Goal: Information Seeking & Learning: Learn about a topic

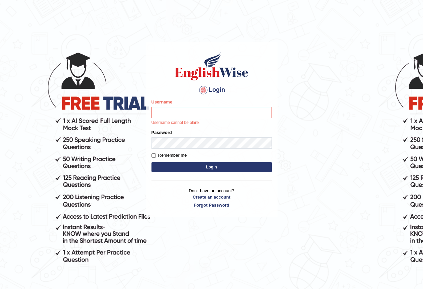
click at [361, 200] on body "Login Please fix the following errors: Username Username cannot be blank. Passw…" at bounding box center [211, 165] width 423 height 289
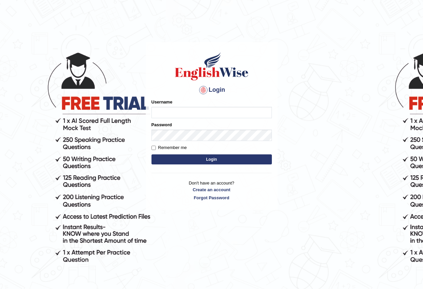
click at [166, 111] on input "Username" at bounding box center [211, 112] width 120 height 11
click at [169, 113] on input "Username" at bounding box center [211, 112] width 120 height 11
type input "shujathali"
click at [164, 155] on button "Login" at bounding box center [211, 159] width 120 height 10
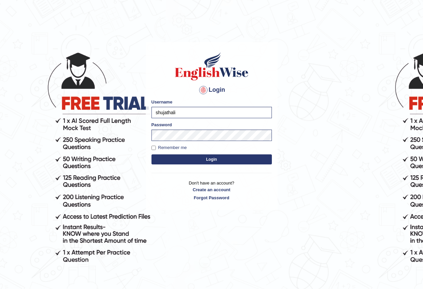
click at [212, 163] on button "Login" at bounding box center [211, 159] width 120 height 10
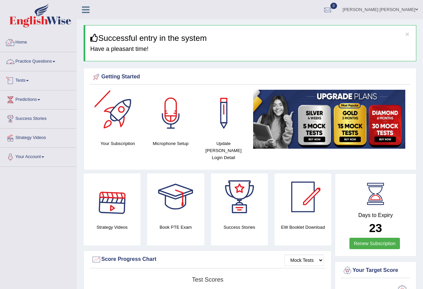
click at [29, 39] on link "Home" at bounding box center [38, 41] width 76 height 17
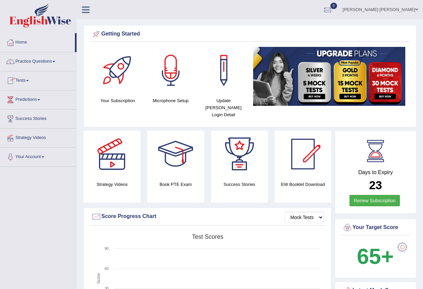
click at [43, 64] on link "Practice Questions" at bounding box center [38, 60] width 76 height 17
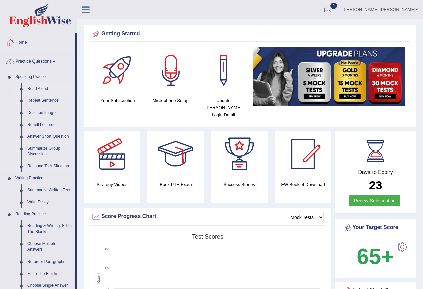
click at [38, 85] on link "Read Aloud" at bounding box center [49, 89] width 50 height 12
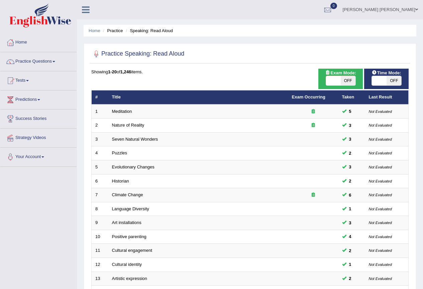
scroll to position [154, 0]
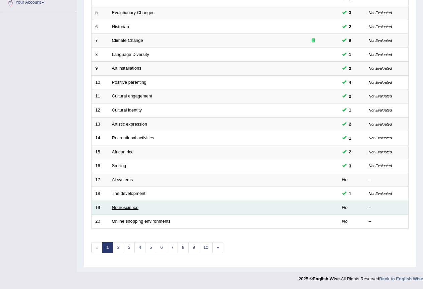
click at [138, 207] on link "Neuroscience" at bounding box center [125, 207] width 27 height 5
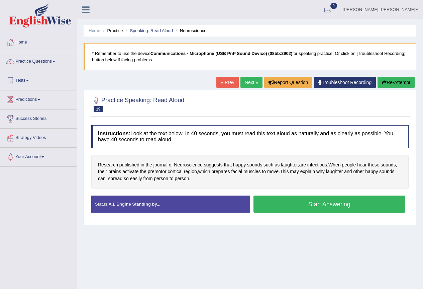
click at [273, 205] on button "Start Answering" at bounding box center [329, 203] width 152 height 17
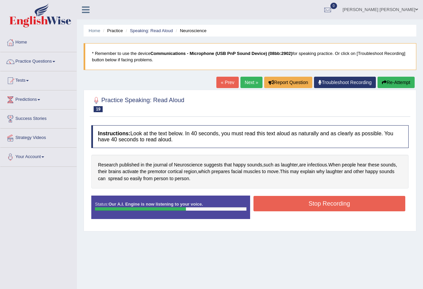
click at [273, 205] on button "Stop Recording" at bounding box center [329, 203] width 152 height 15
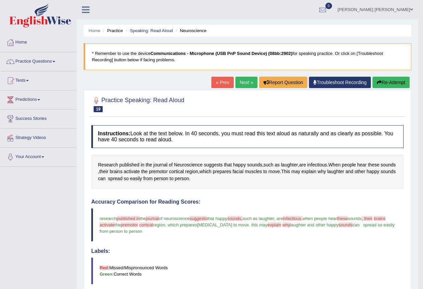
click at [244, 82] on link "Next »" at bounding box center [246, 82] width 22 height 11
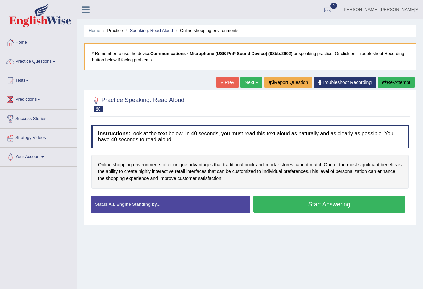
click at [302, 211] on button "Start Answering" at bounding box center [329, 203] width 152 height 17
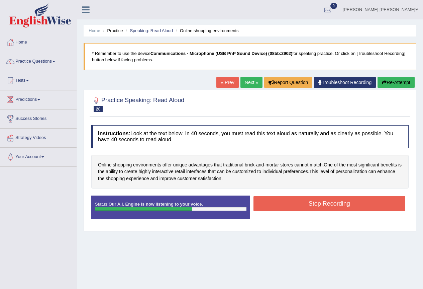
click at [302, 211] on button "Stop Recording" at bounding box center [329, 203] width 152 height 15
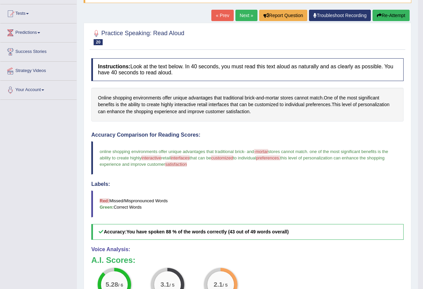
scroll to position [33, 0]
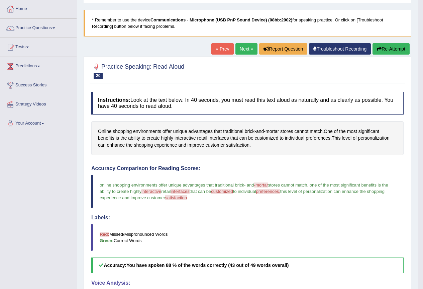
click at [247, 54] on link "Next »" at bounding box center [246, 48] width 22 height 11
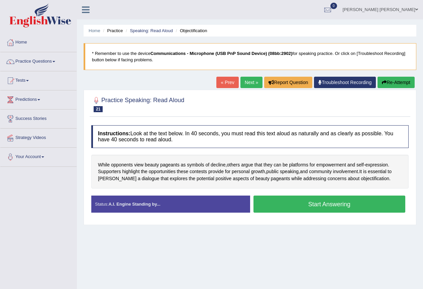
click at [284, 201] on button "Start Answering" at bounding box center [329, 203] width 152 height 17
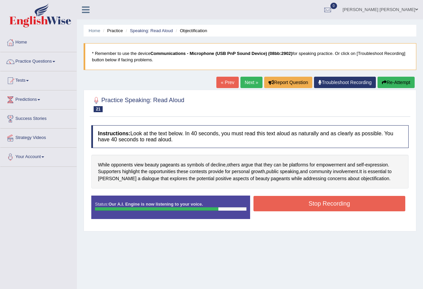
click at [284, 201] on button "Stop Recording" at bounding box center [329, 203] width 152 height 15
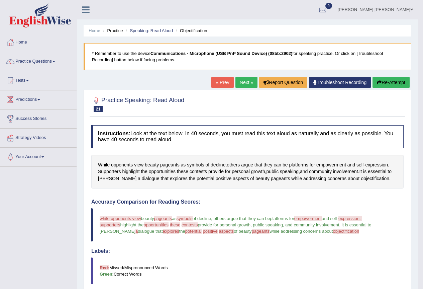
click at [242, 78] on link "Next »" at bounding box center [246, 82] width 22 height 11
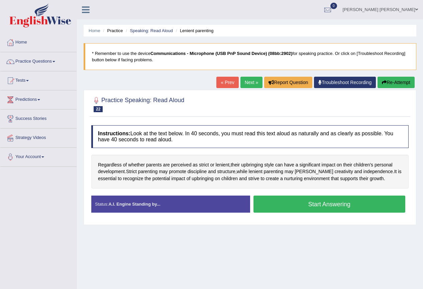
click at [270, 202] on button "Start Answering" at bounding box center [329, 203] width 152 height 17
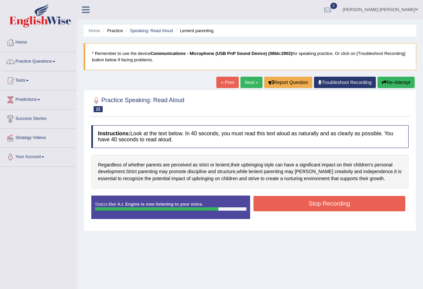
click at [270, 202] on button "Stop Recording" at bounding box center [329, 203] width 152 height 15
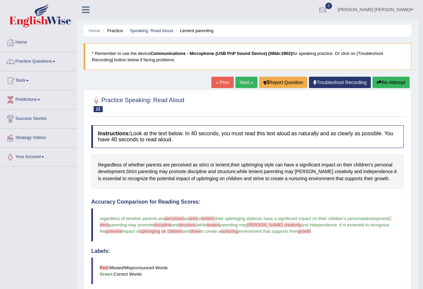
click at [403, 7] on link "Shujath ali Mohammed" at bounding box center [375, 8] width 85 height 17
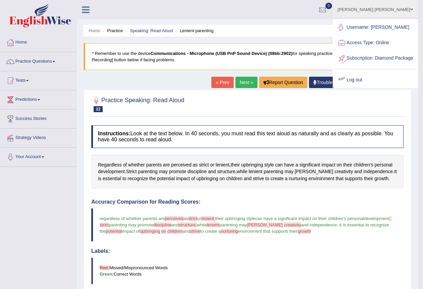
click at [368, 87] on link "Log out" at bounding box center [375, 79] width 84 height 15
